Goal: Task Accomplishment & Management: Use online tool/utility

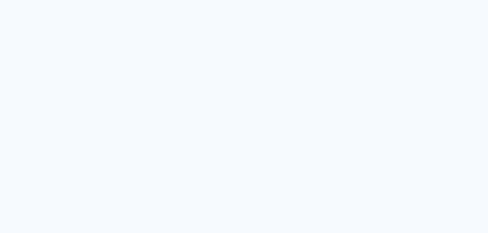
type input "Todas as fotos"
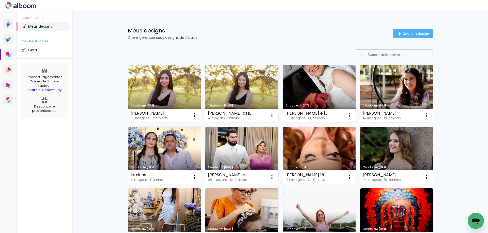
click at [163, 95] on link "Criado em [DATE]" at bounding box center [164, 93] width 73 height 57
